Goal: Task Accomplishment & Management: Use online tool/utility

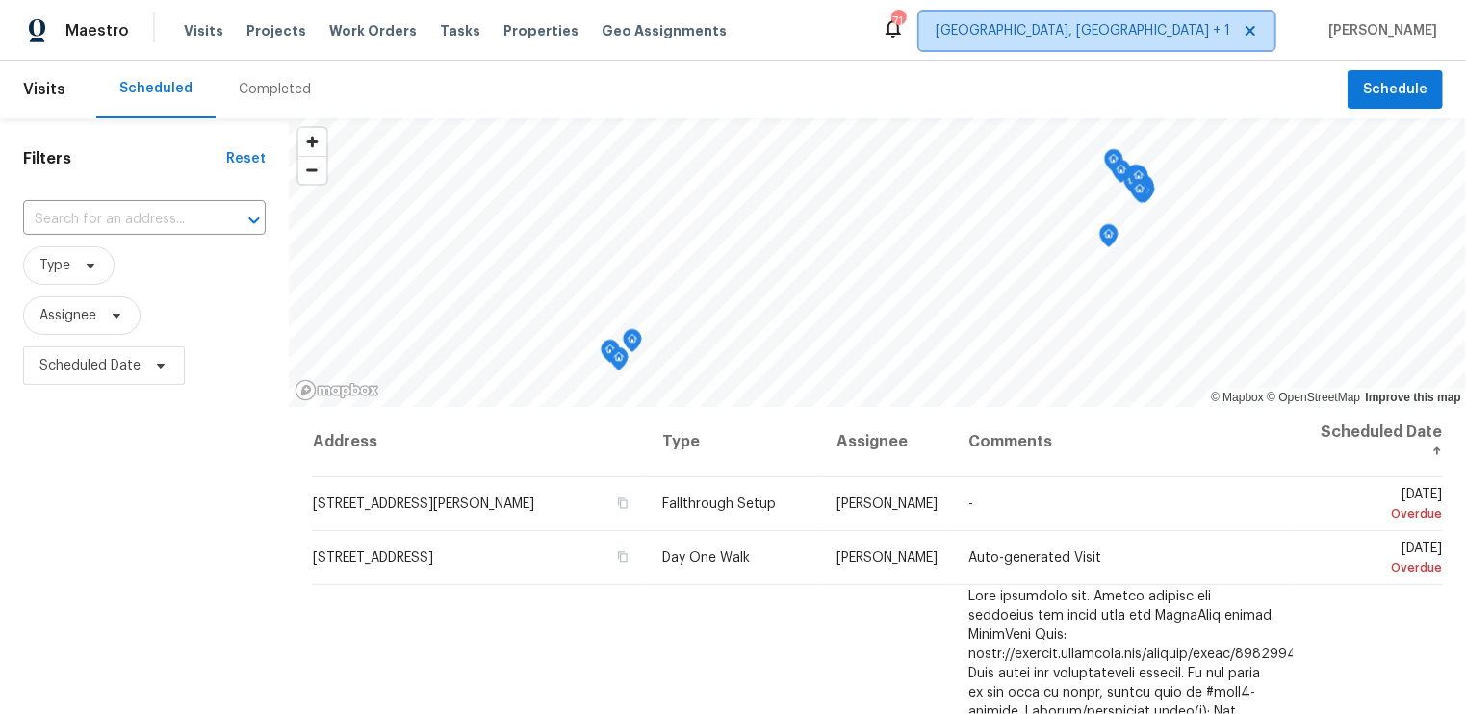
click at [1213, 35] on span "[GEOGRAPHIC_DATA], [GEOGRAPHIC_DATA] + 1" at bounding box center [1082, 30] width 294 height 19
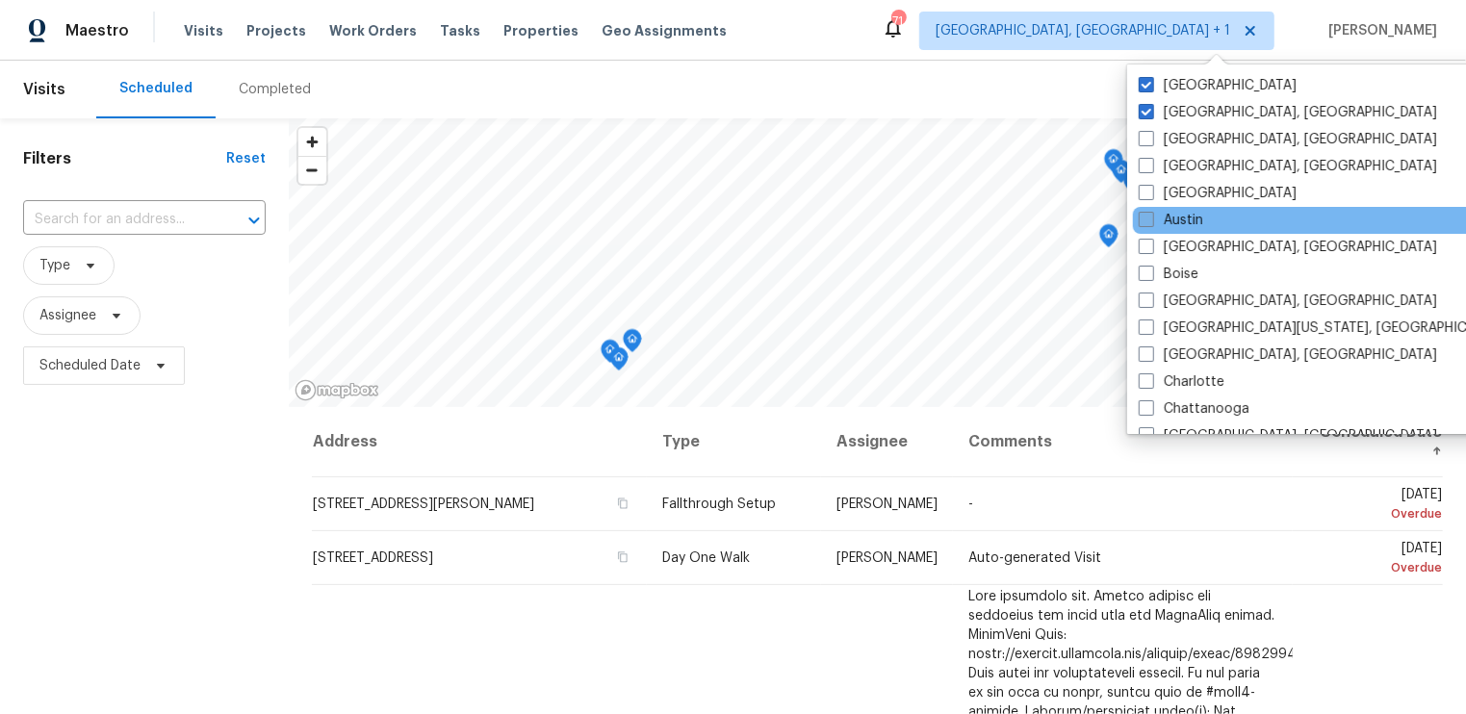
click at [1147, 217] on span at bounding box center [1145, 219] width 15 height 15
click at [1147, 217] on input "Austin" at bounding box center [1144, 217] width 13 height 13
checkbox input "true"
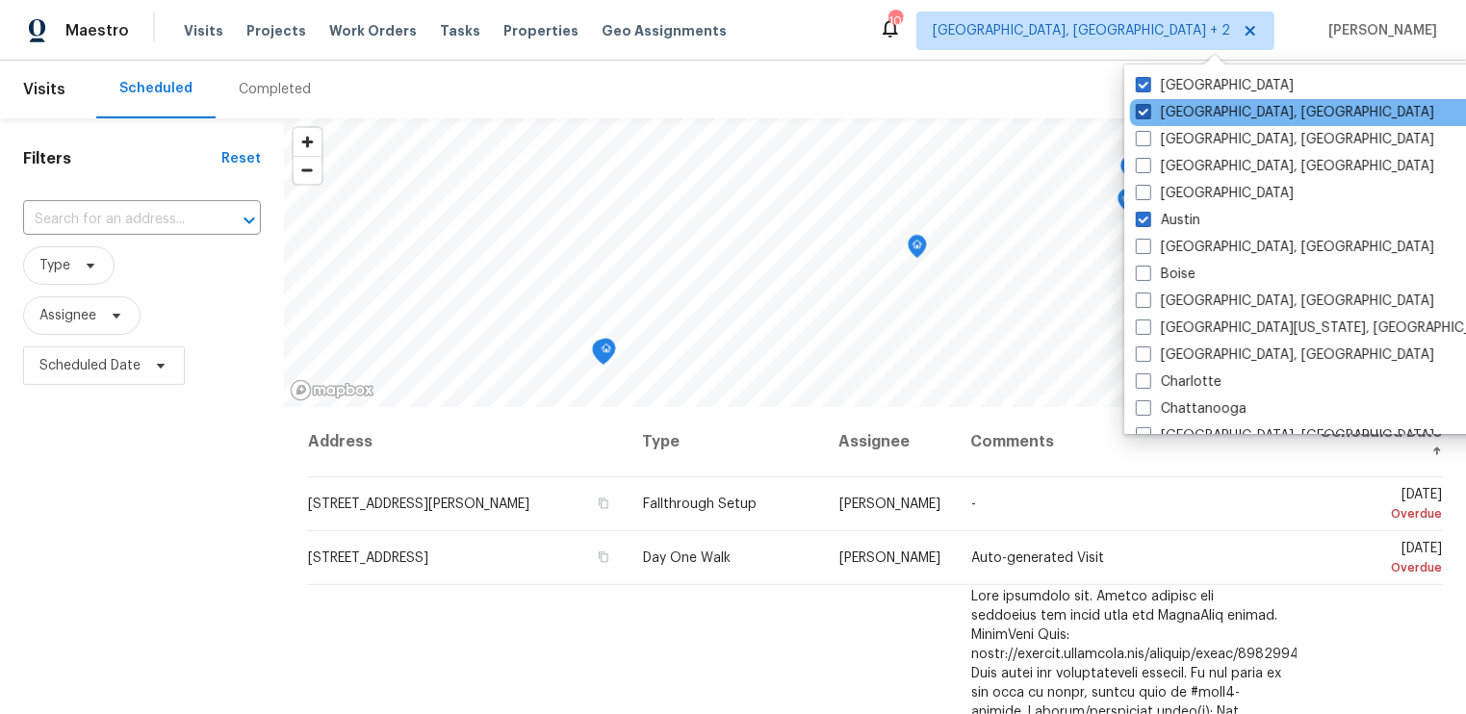
click at [1143, 117] on span at bounding box center [1143, 111] width 15 height 15
click at [1143, 115] on input "[GEOGRAPHIC_DATA], [GEOGRAPHIC_DATA]" at bounding box center [1142, 109] width 13 height 13
checkbox input "false"
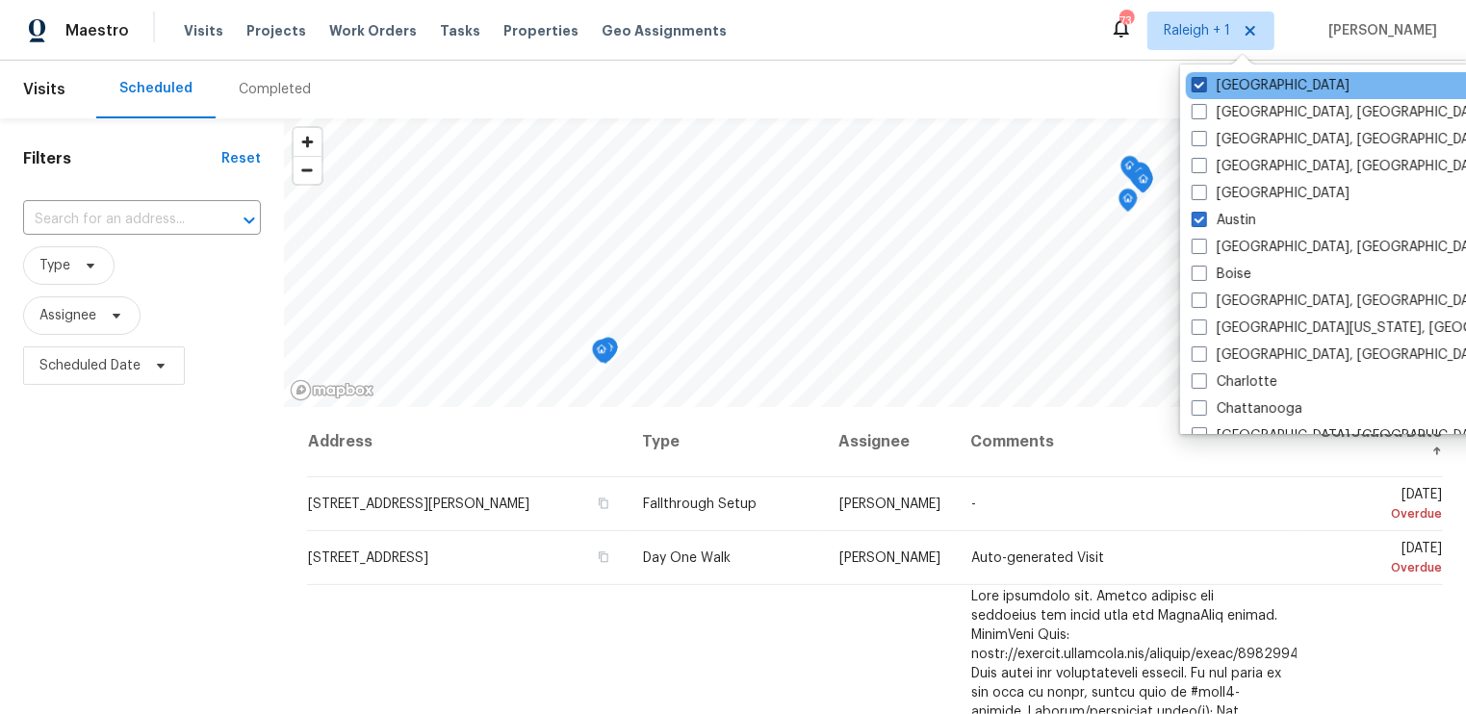
click at [1198, 89] on span at bounding box center [1198, 84] width 15 height 15
click at [1198, 89] on input "[GEOGRAPHIC_DATA]" at bounding box center [1197, 82] width 13 height 13
checkbox input "false"
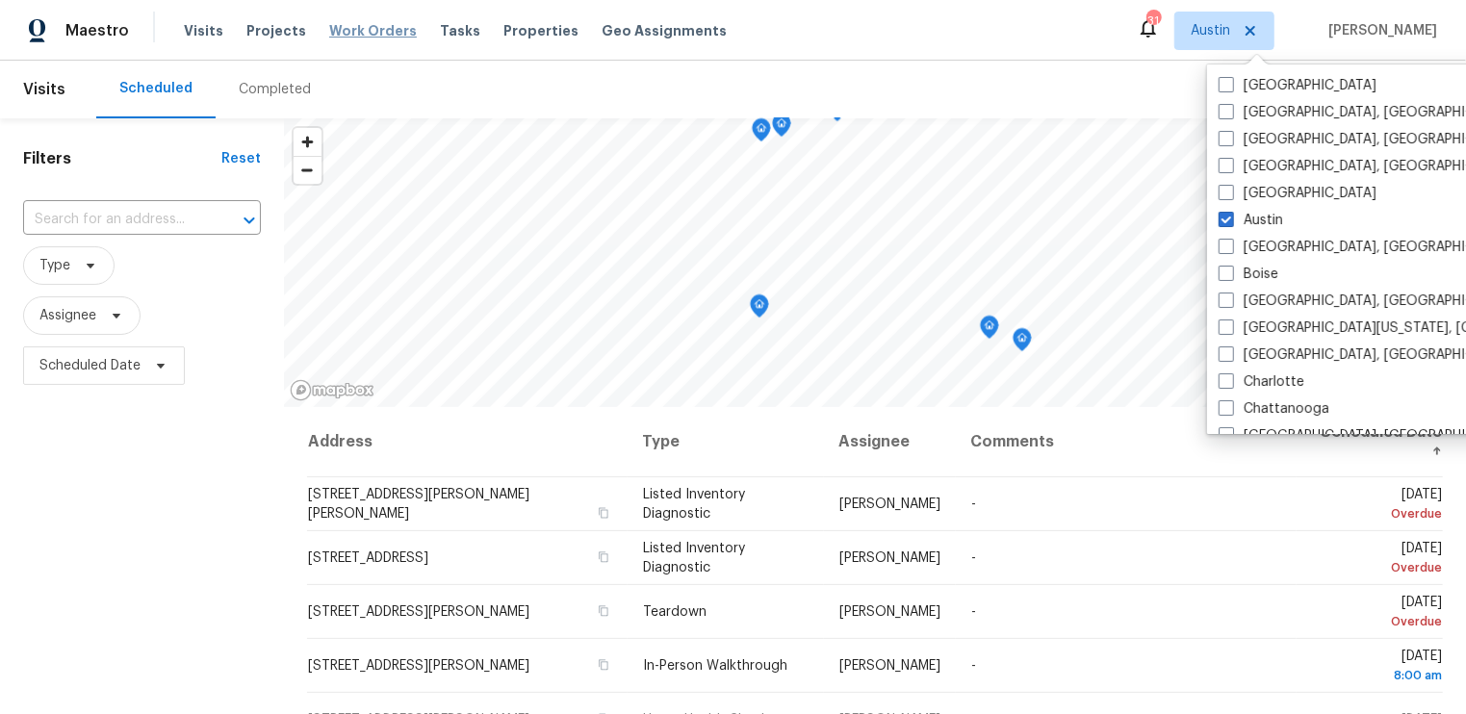
click at [329, 26] on span "Work Orders" at bounding box center [373, 30] width 88 height 19
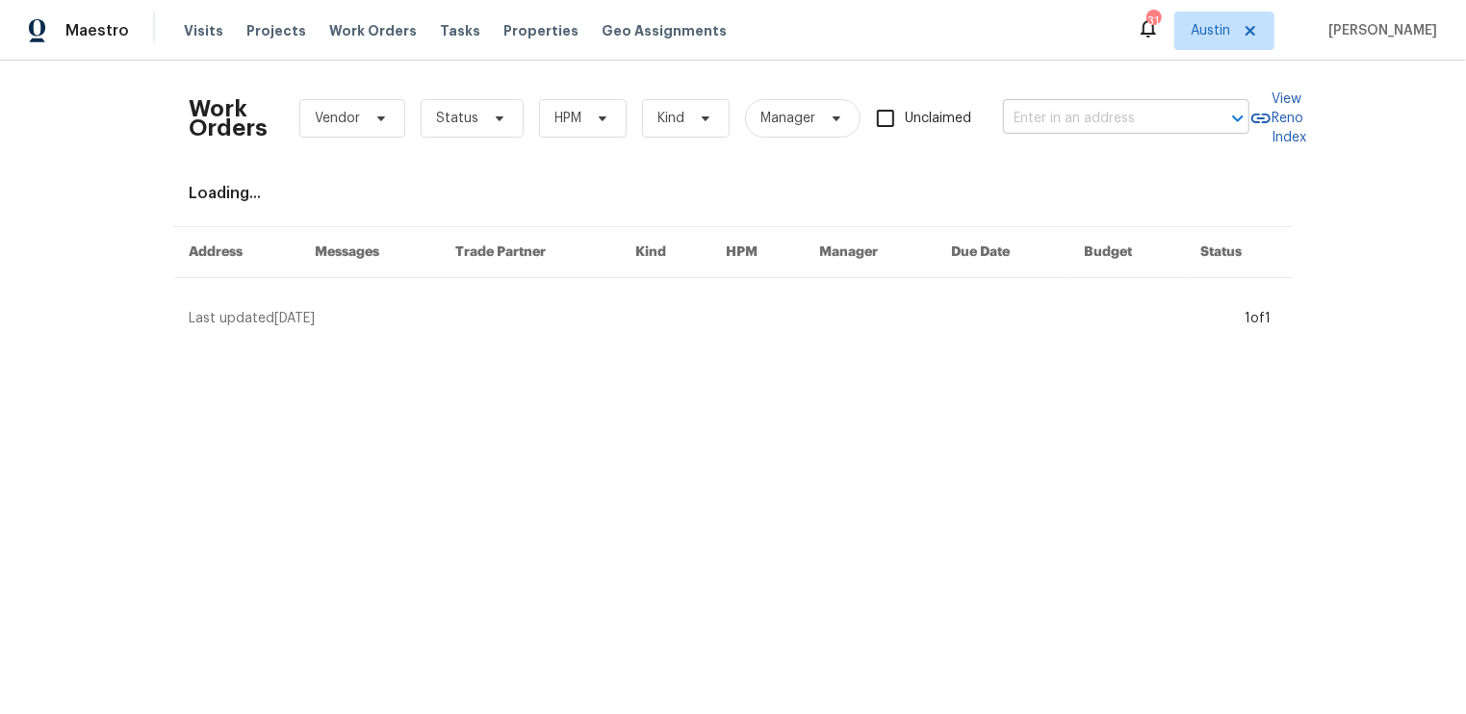
click at [1038, 108] on input "text" at bounding box center [1099, 119] width 192 height 30
type input "1302 M"
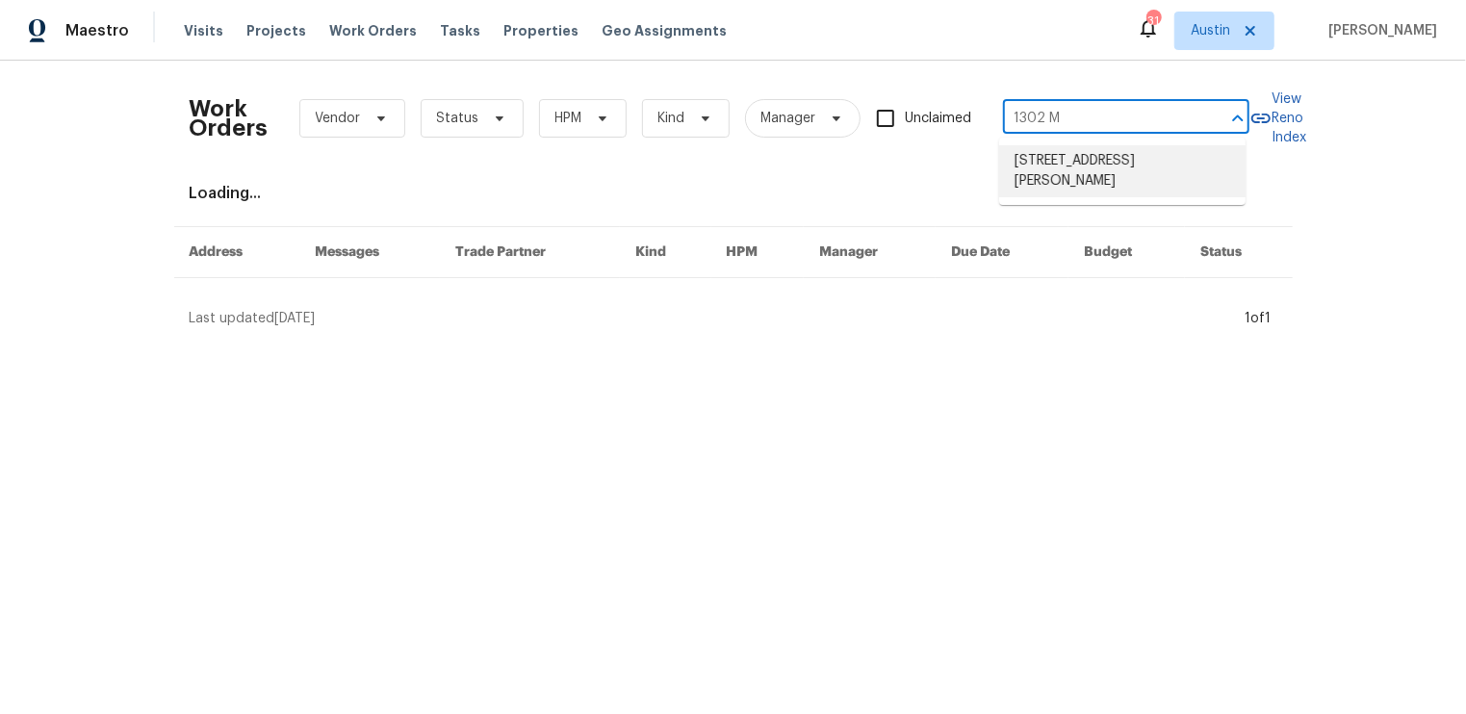
click at [1067, 163] on li "[STREET_ADDRESS][PERSON_NAME]" at bounding box center [1122, 171] width 246 height 52
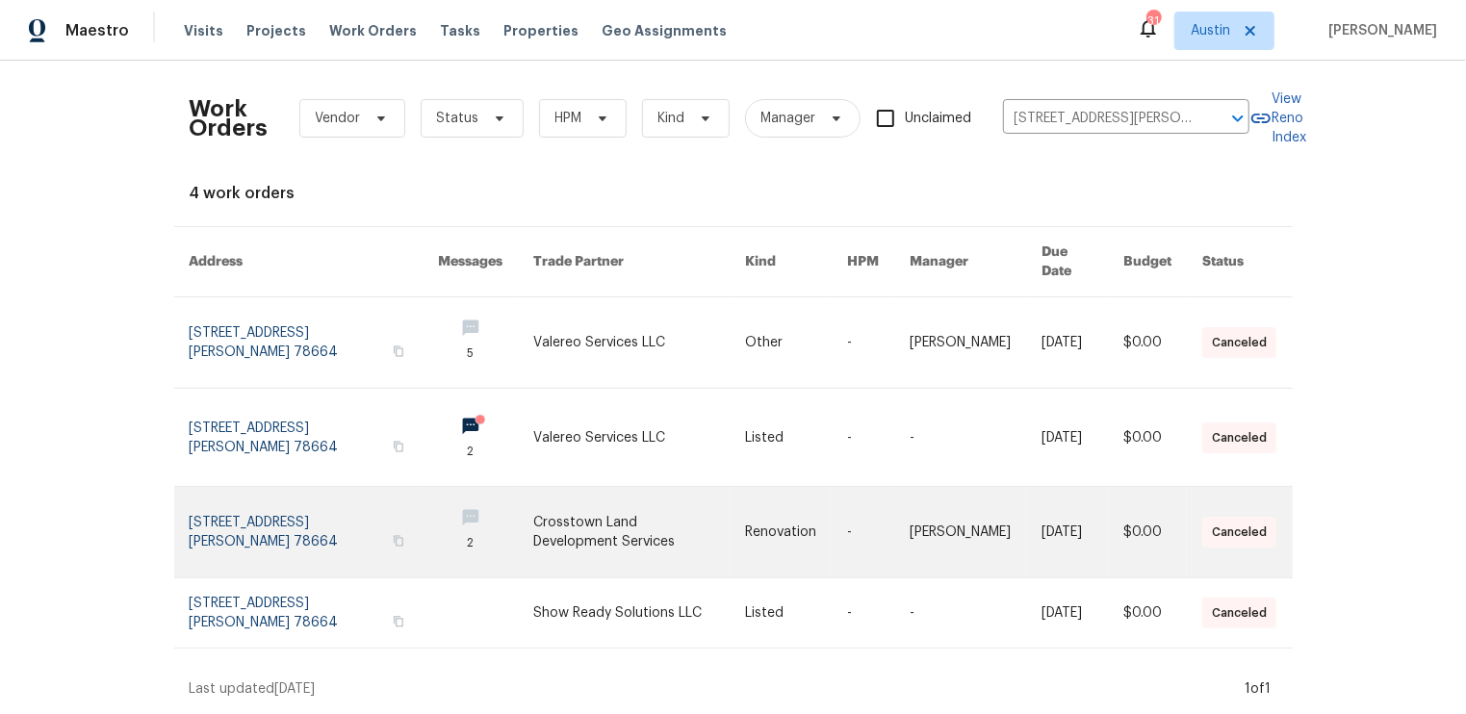
click at [298, 497] on link at bounding box center [314, 532] width 249 height 90
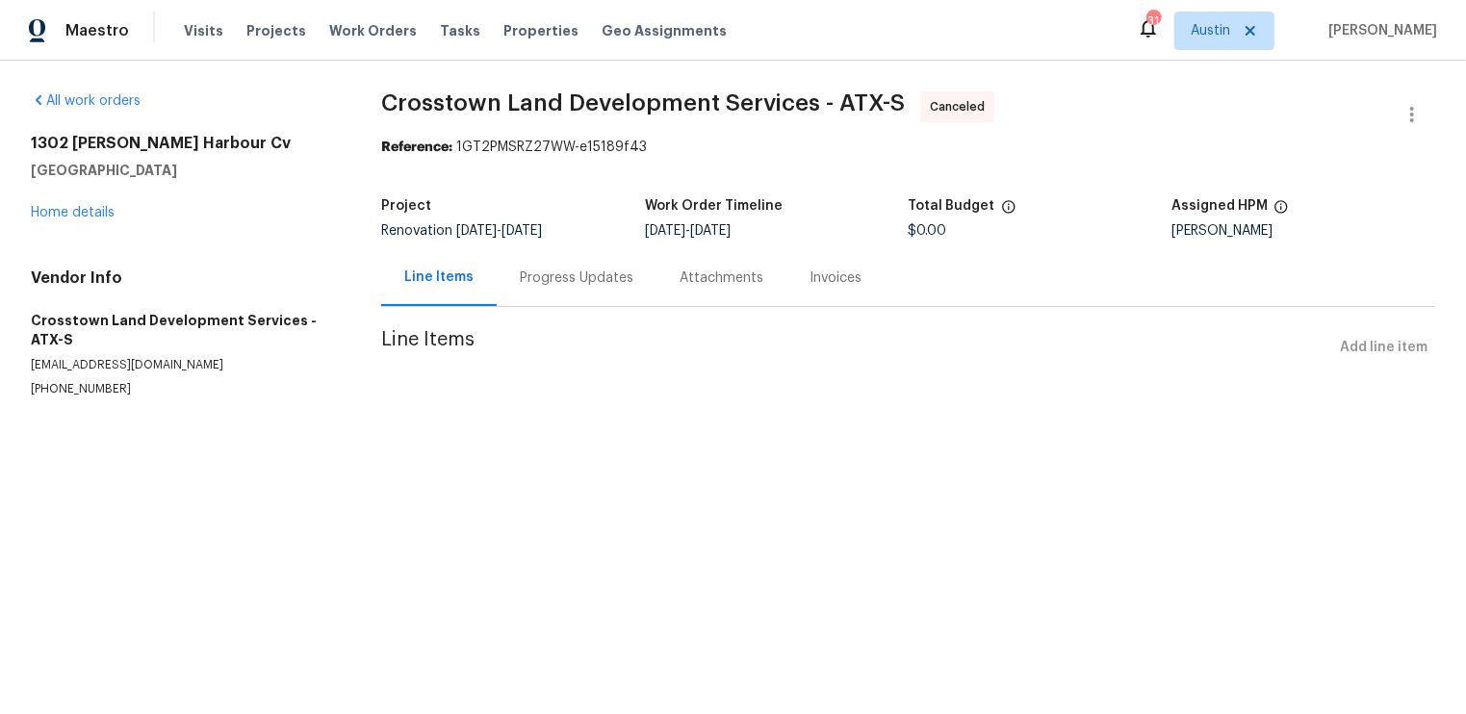
click at [578, 275] on div "Progress Updates" at bounding box center [577, 277] width 114 height 19
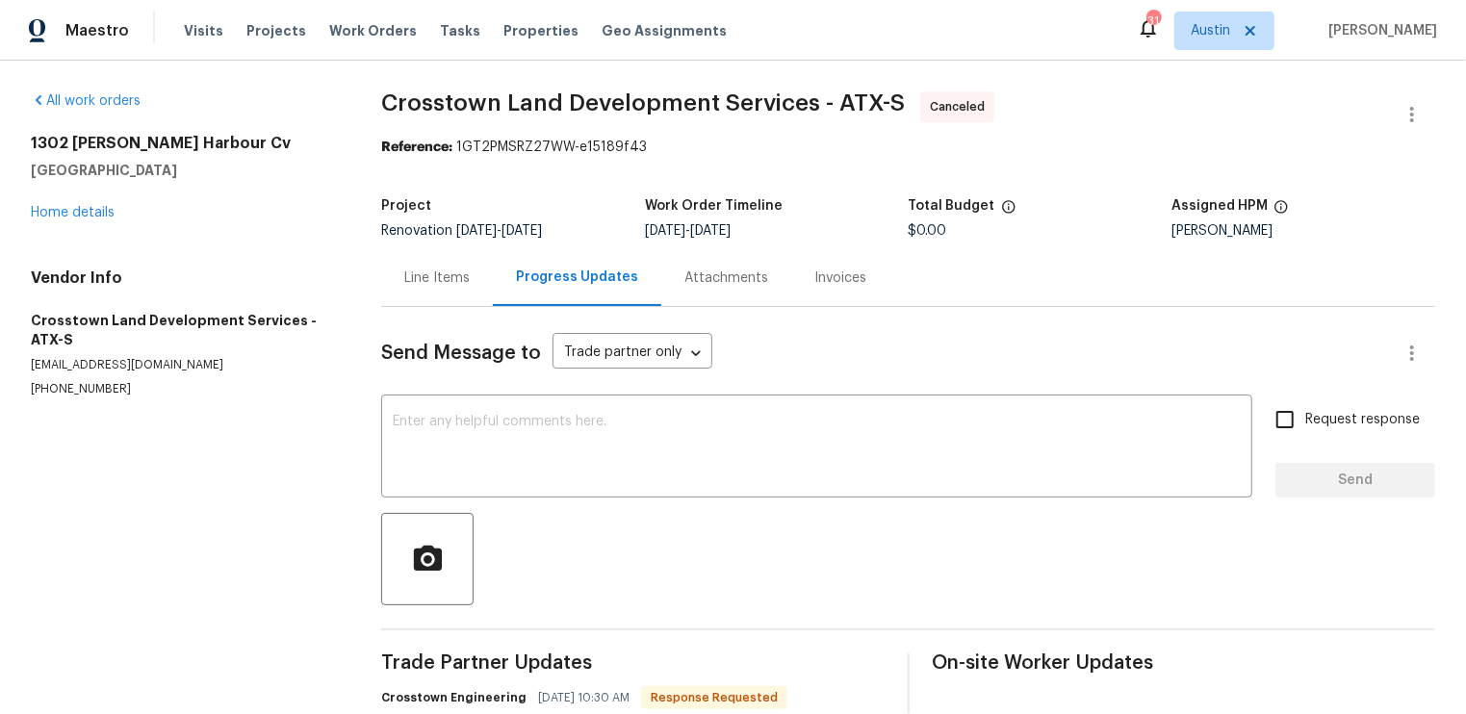
click at [694, 270] on div "Attachments" at bounding box center [726, 277] width 84 height 19
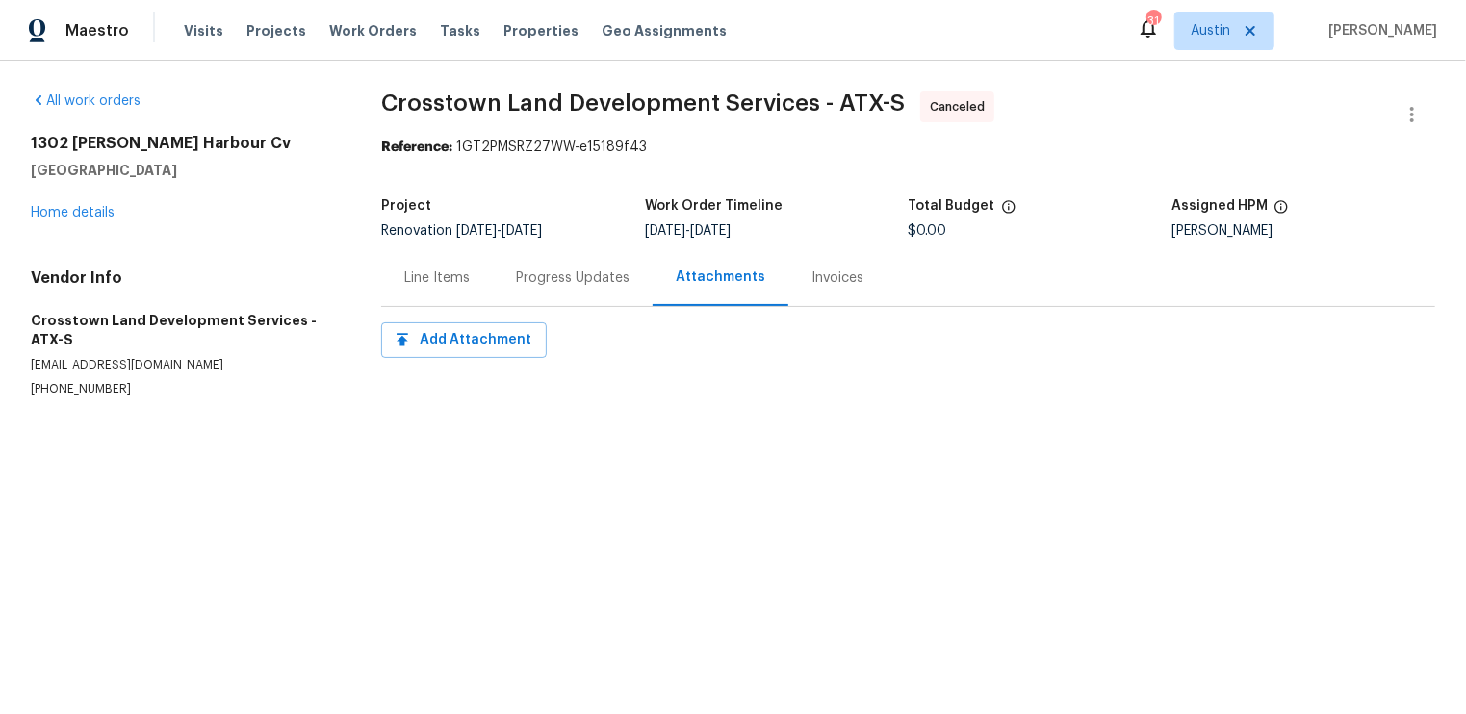
click at [428, 277] on div "Line Items" at bounding box center [436, 277] width 65 height 19
